Goal: Information Seeking & Learning: Find specific fact

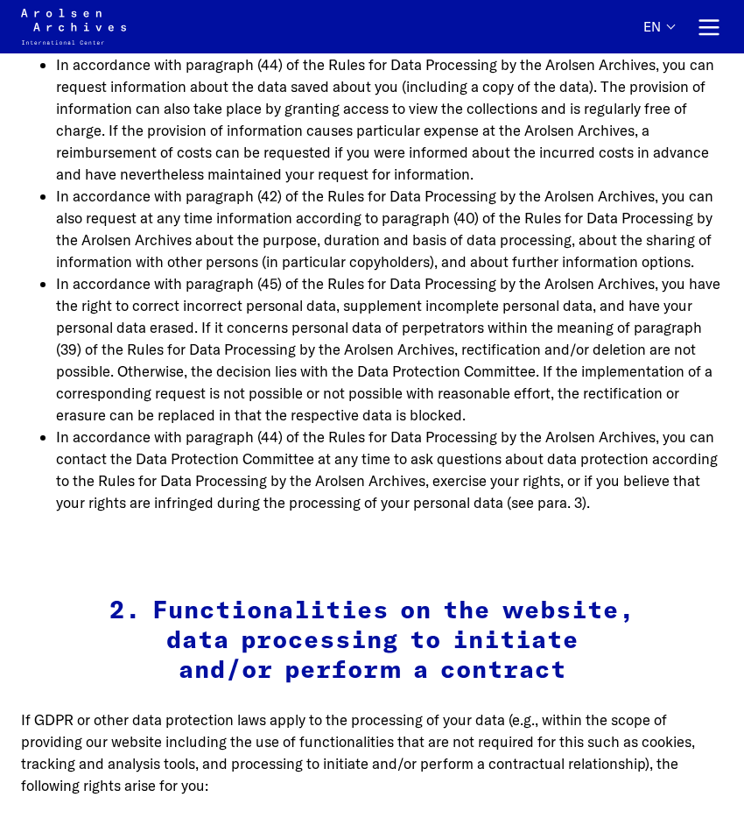
scroll to position [29260, 0]
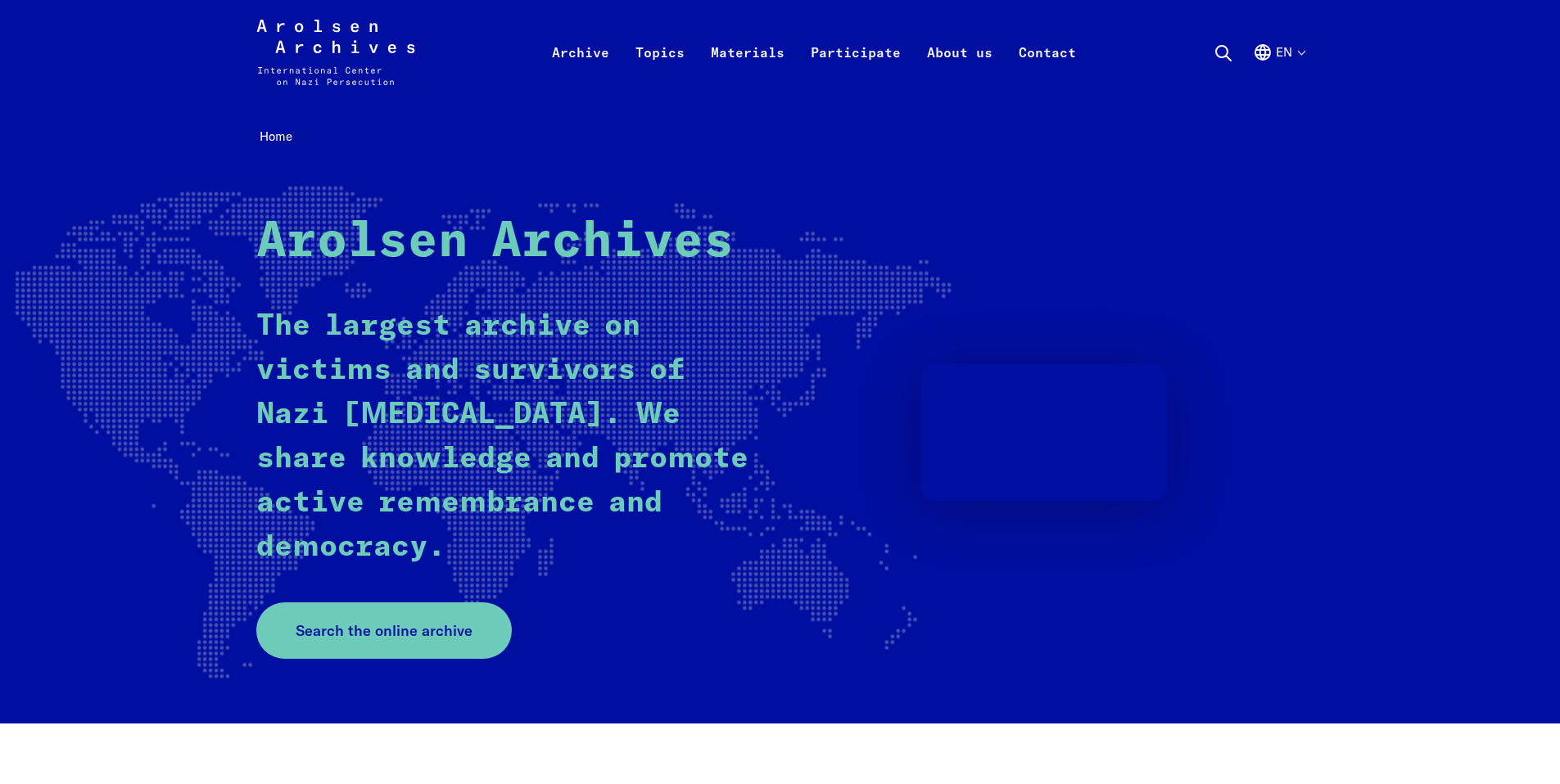
click at [1225, 56] on use at bounding box center [1224, 53] width 15 height 15
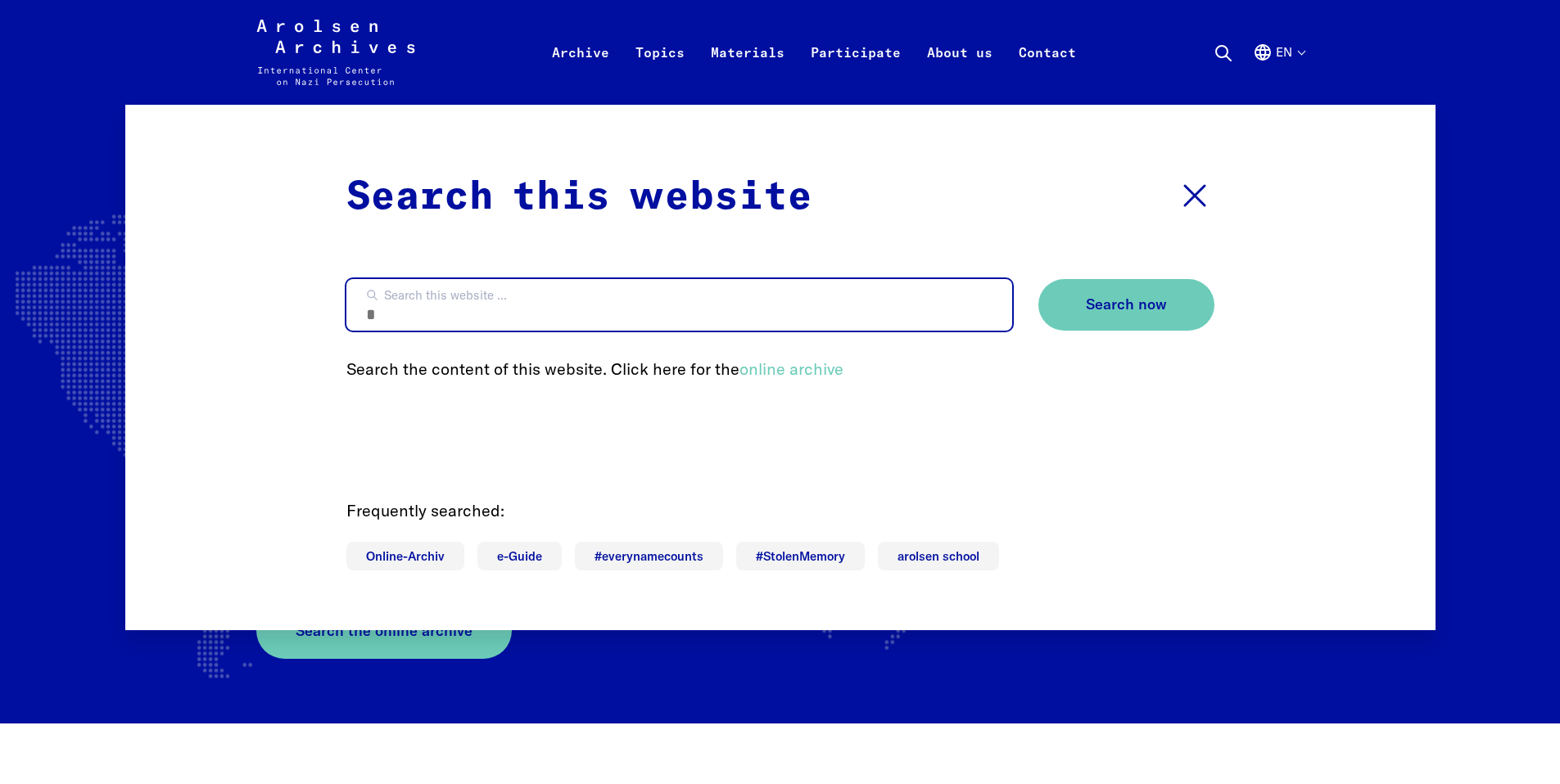
click at [537, 308] on input "Search this website ..." at bounding box center [679, 305] width 666 height 51
type input "**********"
click at [1038, 279] on button "Search now" at bounding box center [1126, 305] width 176 height 51
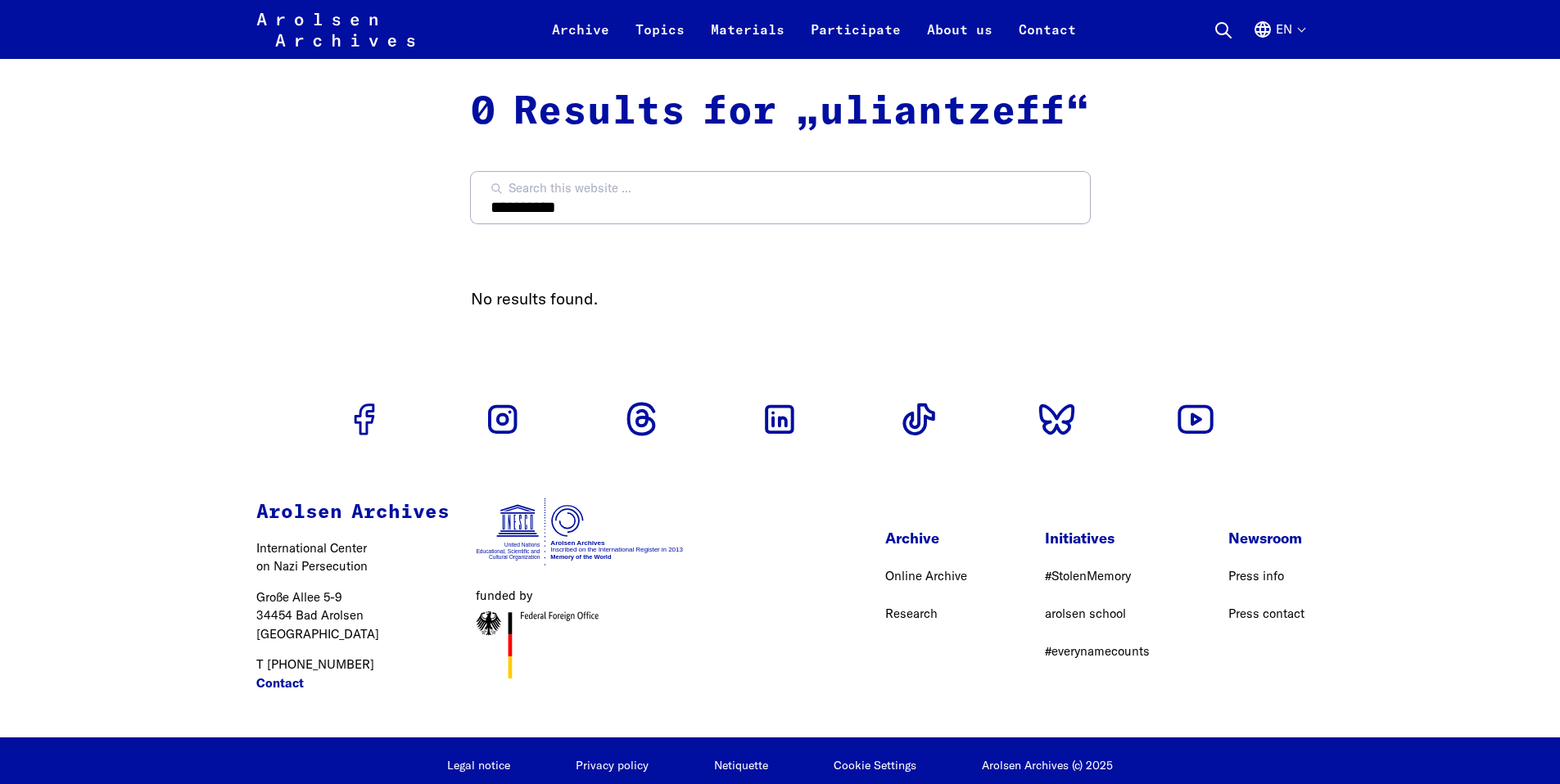
scroll to position [29, 0]
